Goal: Task Accomplishment & Management: Use online tool/utility

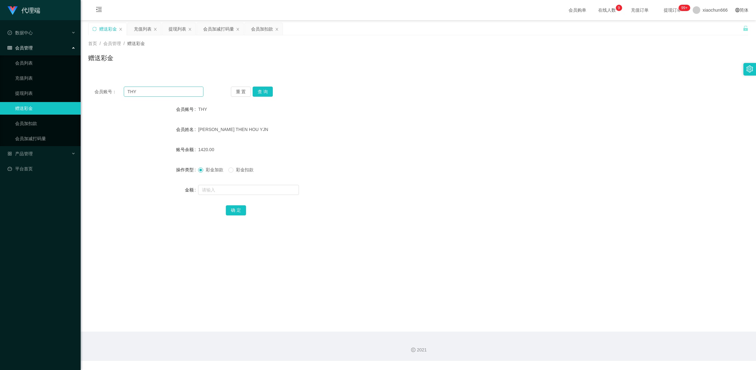
click at [146, 96] on input "THY" at bounding box center [164, 92] width 80 height 10
drag, startPoint x: 21, startPoint y: 94, endPoint x: 32, endPoint y: 95, distance: 11.1
click at [21, 94] on link "提现列表" at bounding box center [45, 93] width 60 height 13
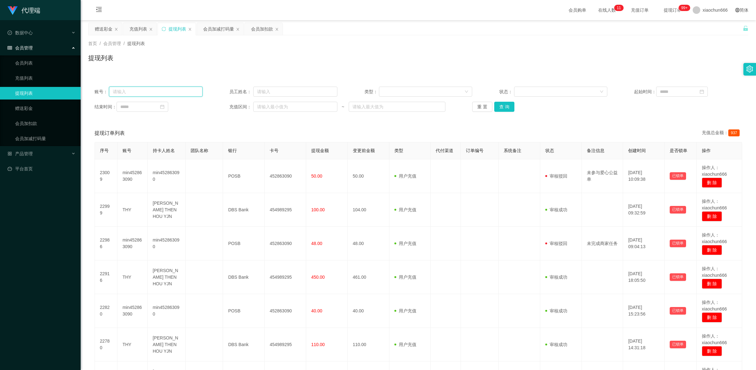
click at [145, 89] on input "text" at bounding box center [155, 92] width 93 height 10
paste input "89154670"
type input "89154670"
click at [513, 105] on div "重 置 查 询" at bounding box center [526, 107] width 108 height 10
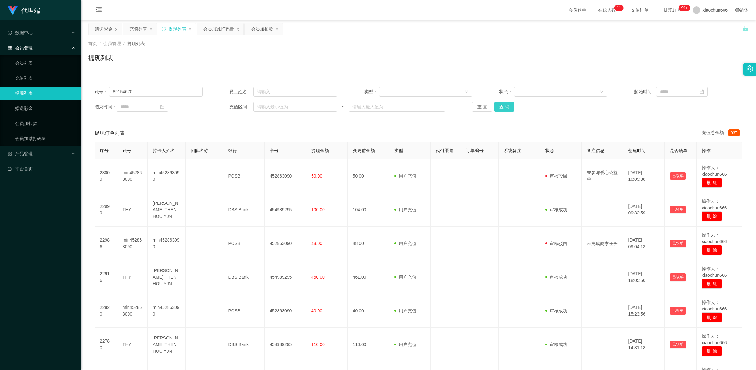
click at [504, 108] on button "查 询" at bounding box center [504, 107] width 20 height 10
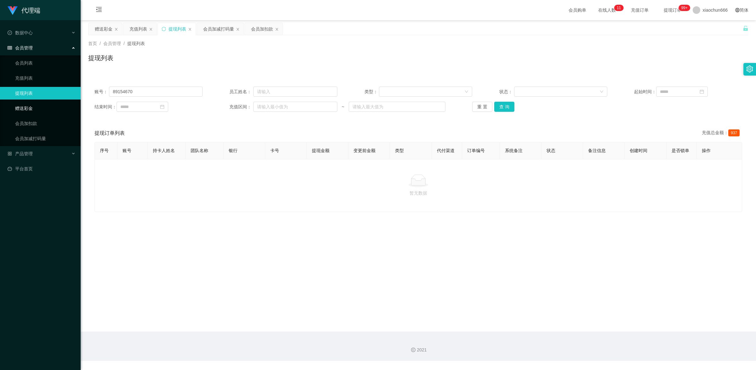
click at [28, 109] on link "赠送彩金" at bounding box center [45, 108] width 60 height 13
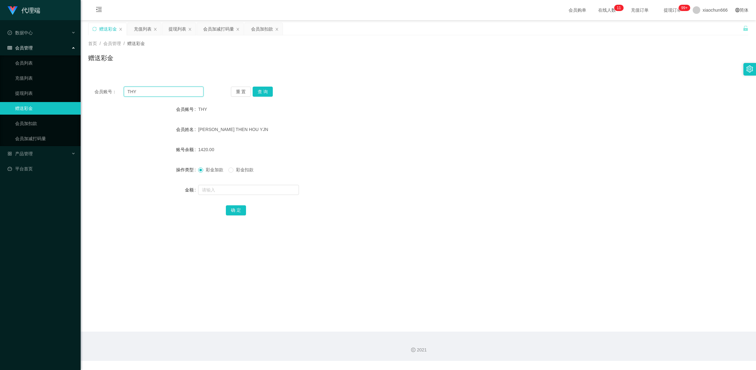
click at [145, 93] on input "THY" at bounding box center [164, 92] width 80 height 10
paste input "89154670"
click at [264, 93] on button "查 询" at bounding box center [263, 92] width 20 height 10
click at [147, 90] on input "89154670" at bounding box center [164, 92] width 80 height 10
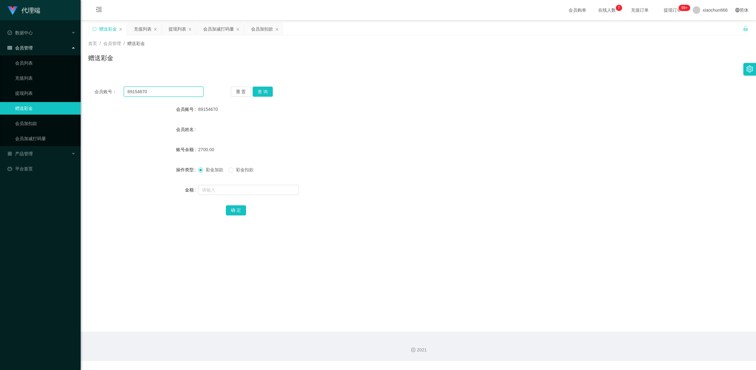
click at [147, 90] on input "89154670" at bounding box center [164, 92] width 80 height 10
paste input "THY"
type input "THY"
click at [262, 95] on button "查 询" at bounding box center [263, 92] width 20 height 10
click at [27, 81] on link "充值列表" at bounding box center [45, 78] width 60 height 13
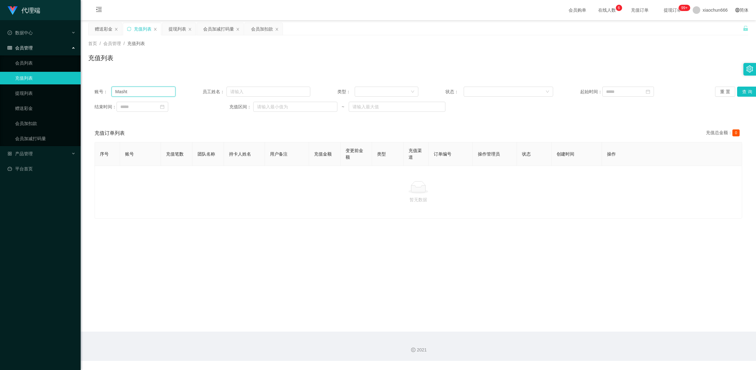
click at [144, 89] on input "Masht" at bounding box center [143, 92] width 64 height 10
paste input "THY"
type input "THY"
click at [744, 91] on button "查 询" at bounding box center [747, 92] width 20 height 10
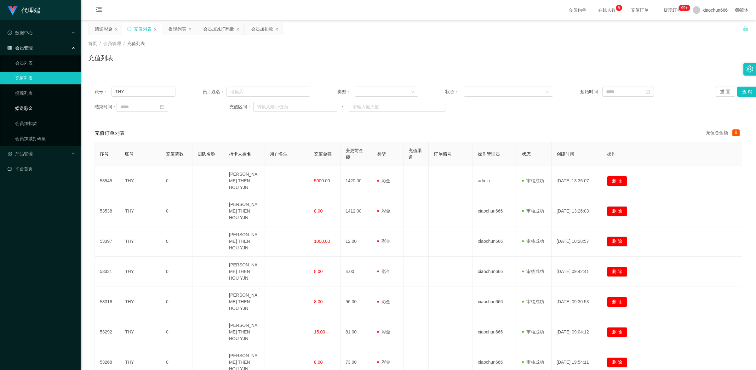
click at [37, 106] on link "赠送彩金" at bounding box center [45, 108] width 60 height 13
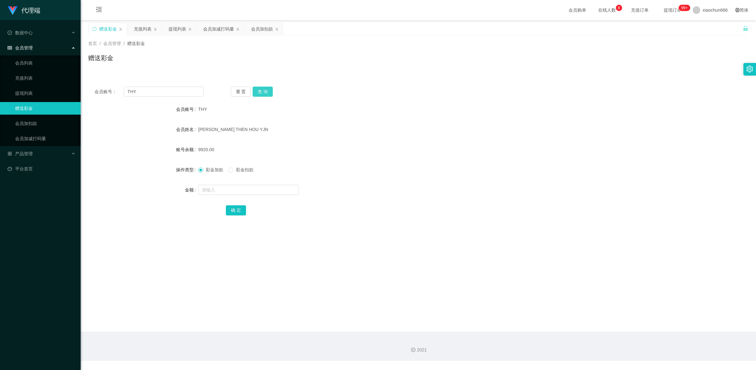
click at [262, 91] on button "查 询" at bounding box center [263, 92] width 20 height 10
click at [264, 95] on button "查 询" at bounding box center [263, 92] width 20 height 10
